Goal: Task Accomplishment & Management: Use online tool/utility

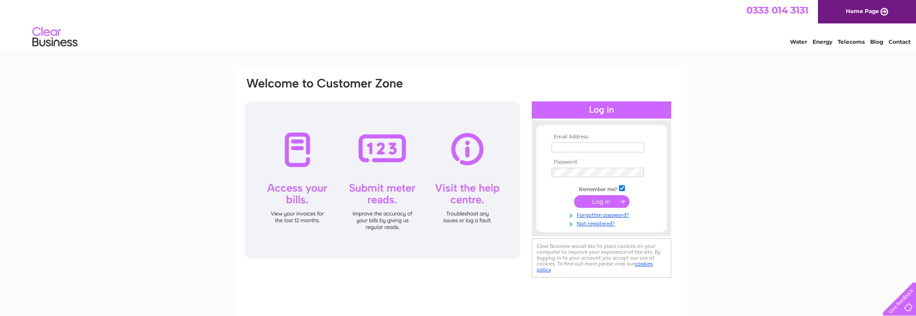
type input "[EMAIL_ADDRESS][DOMAIN_NAME]"
click at [612, 203] on input "submit" at bounding box center [601, 201] width 55 height 13
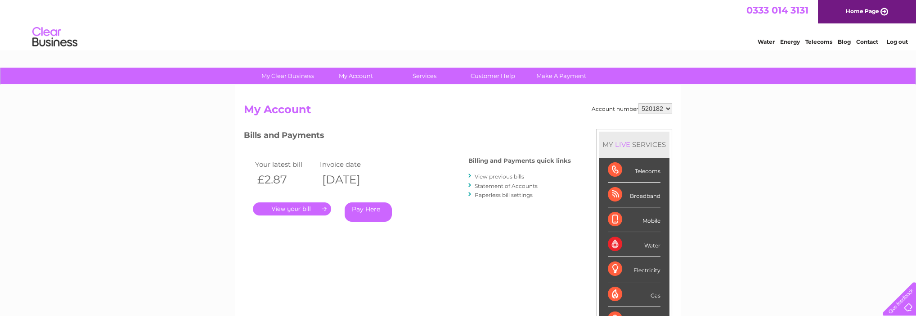
click at [670, 108] on select "520182 982690" at bounding box center [656, 108] width 34 height 11
select select "982690"
click at [639, 103] on select "520182 982690" at bounding box center [656, 108] width 34 height 11
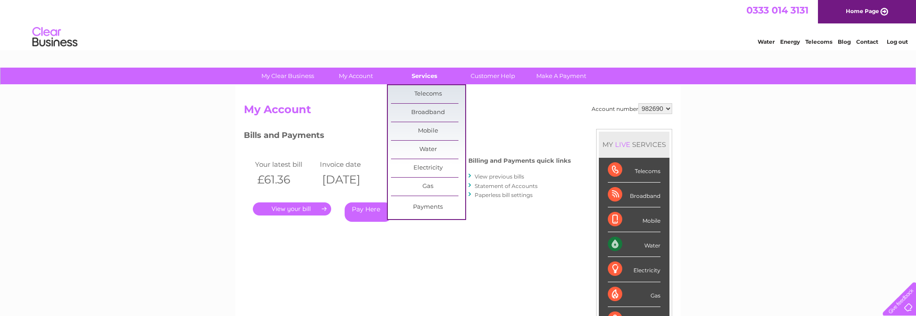
click at [433, 72] on link "Services" at bounding box center [425, 76] width 74 height 17
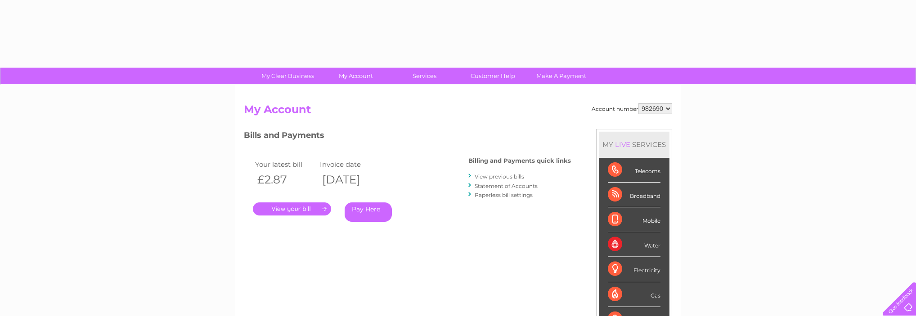
select select "982690"
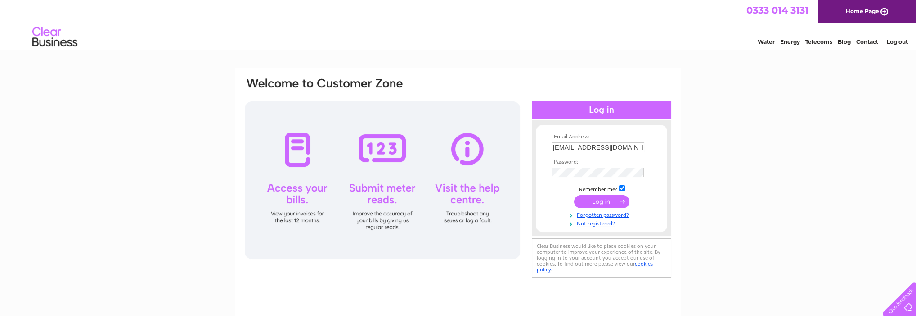
click at [390, 153] on div at bounding box center [382, 180] width 275 height 158
click at [391, 194] on div at bounding box center [382, 180] width 275 height 158
click at [609, 195] on input "submit" at bounding box center [601, 201] width 55 height 13
click at [606, 203] on input "submit" at bounding box center [601, 201] width 55 height 13
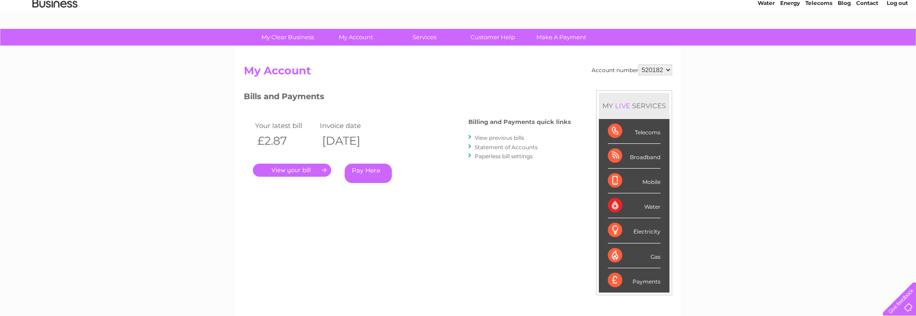
scroll to position [50, 0]
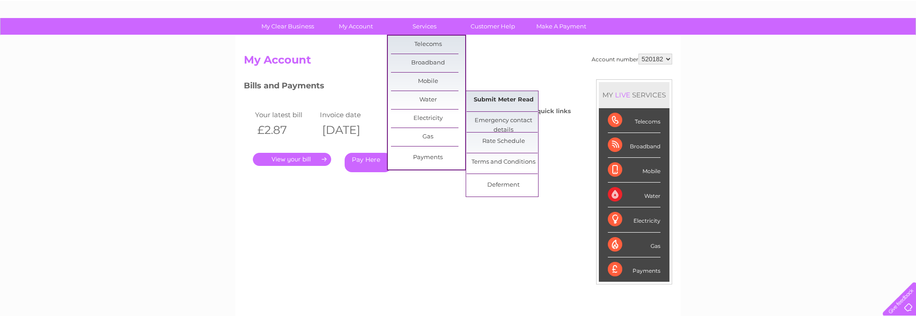
click at [498, 102] on link "Submit Meter Read" at bounding box center [504, 100] width 74 height 18
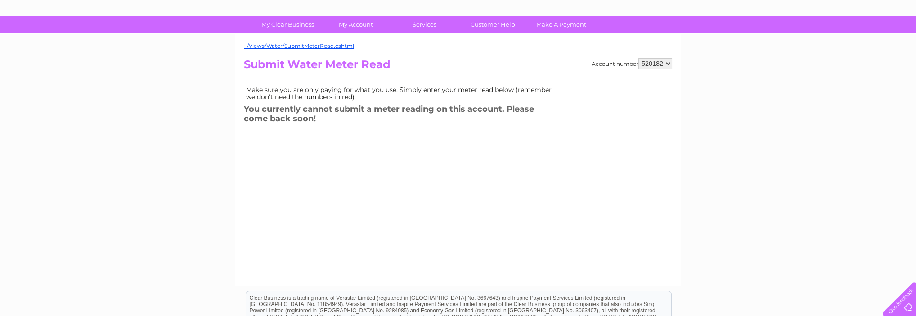
scroll to position [100, 0]
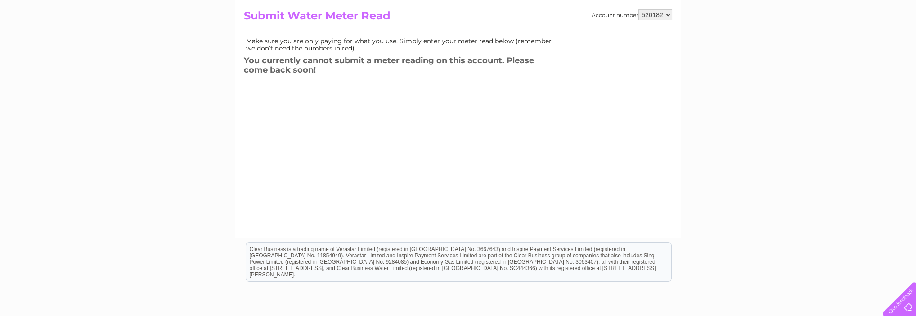
click at [668, 14] on select "520182 982690" at bounding box center [656, 14] width 34 height 11
select select "982690"
click at [639, 9] on select "520182 982690" at bounding box center [656, 14] width 34 height 11
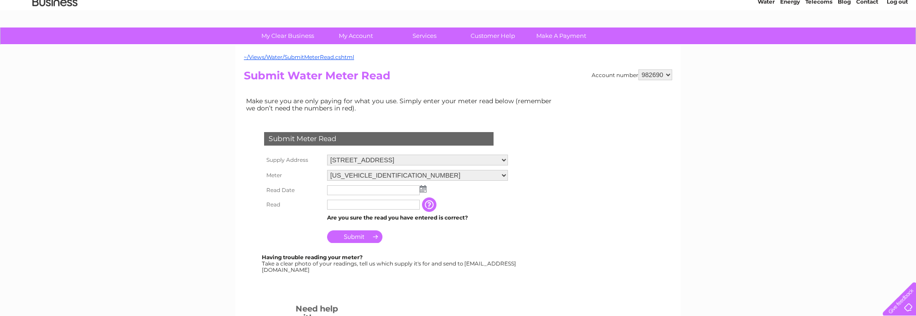
scroll to position [50, 0]
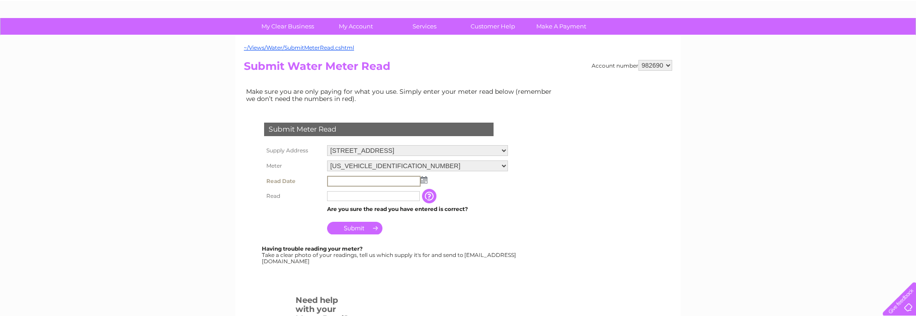
click at [356, 180] on input "text" at bounding box center [374, 181] width 94 height 11
click at [423, 180] on img at bounding box center [424, 179] width 7 height 7
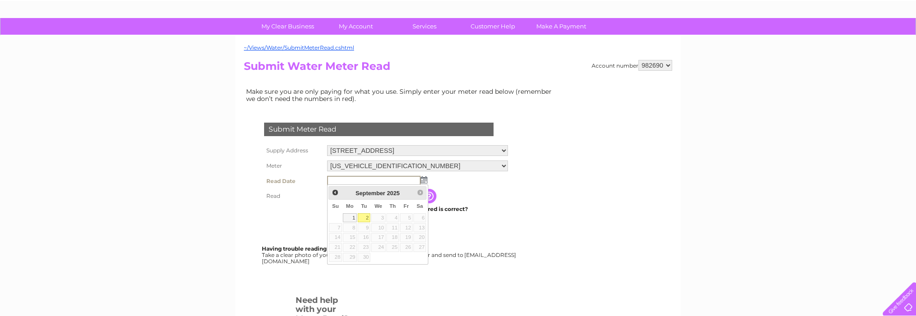
click at [366, 216] on link "2" at bounding box center [364, 217] width 13 height 9
type input "[DATE]"
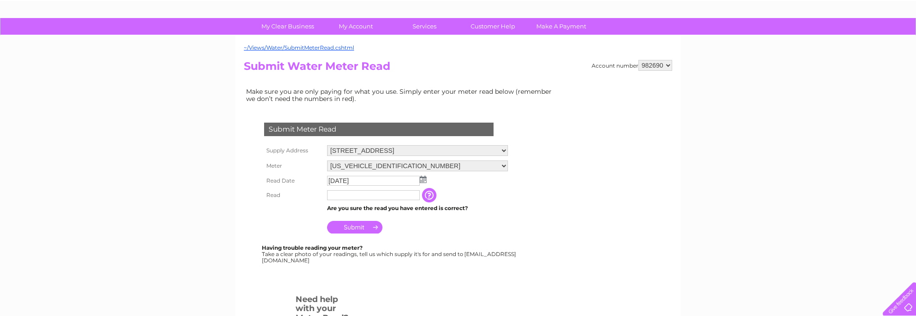
click at [355, 196] on input "text" at bounding box center [373, 195] width 93 height 10
type input "14"
click at [296, 210] on th at bounding box center [293, 209] width 63 height 12
click at [362, 225] on input "Submit" at bounding box center [354, 227] width 55 height 13
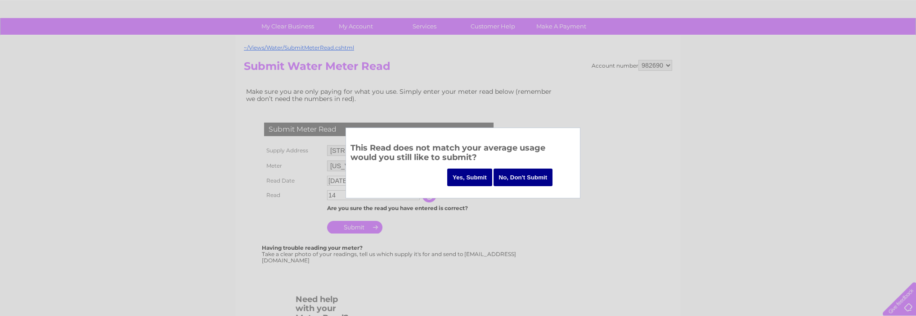
click at [514, 218] on div at bounding box center [458, 158] width 916 height 316
